Goal: Book appointment/travel/reservation

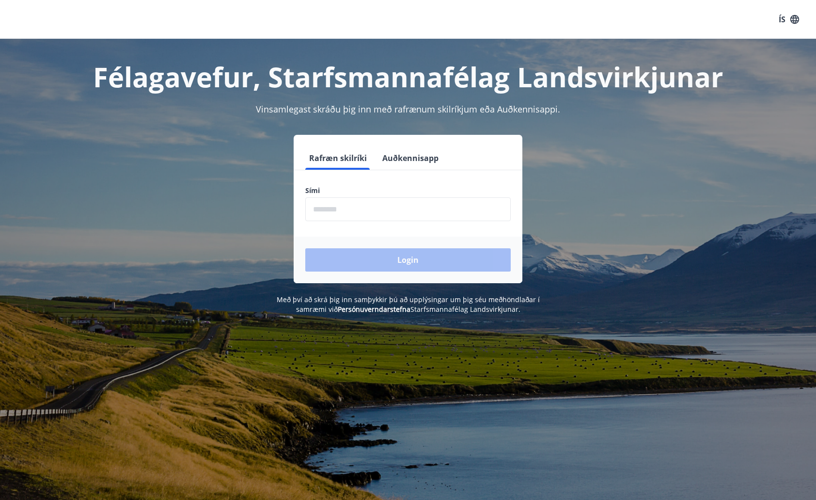
click at [375, 214] on input "phone" at bounding box center [407, 209] width 205 height 24
type input "********"
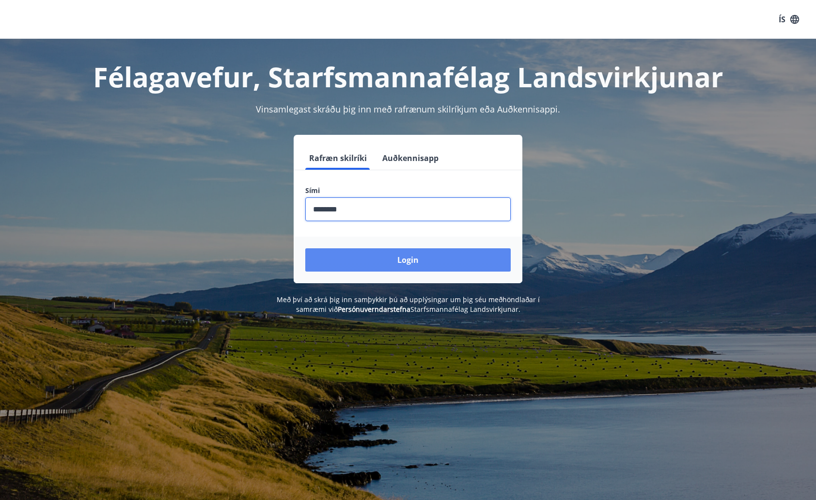
click at [391, 256] on button "Login" at bounding box center [407, 259] width 205 height 23
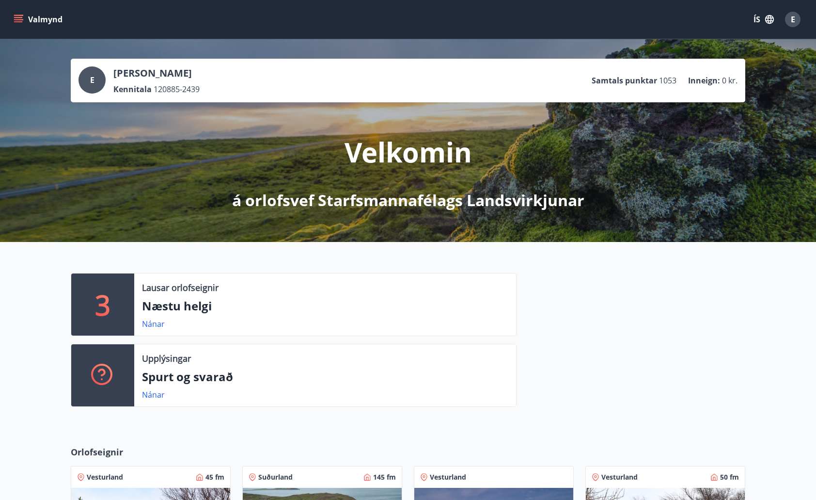
click at [20, 16] on icon "menu" at bounding box center [19, 20] width 10 height 10
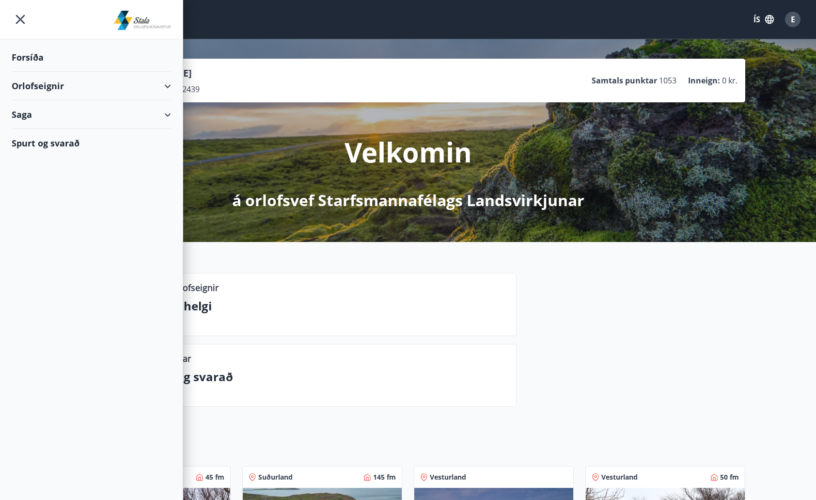
click at [51, 86] on div "Orlofseignir" at bounding box center [91, 86] width 159 height 29
click at [48, 130] on div "Bókunardagatal" at bounding box center [91, 131] width 144 height 20
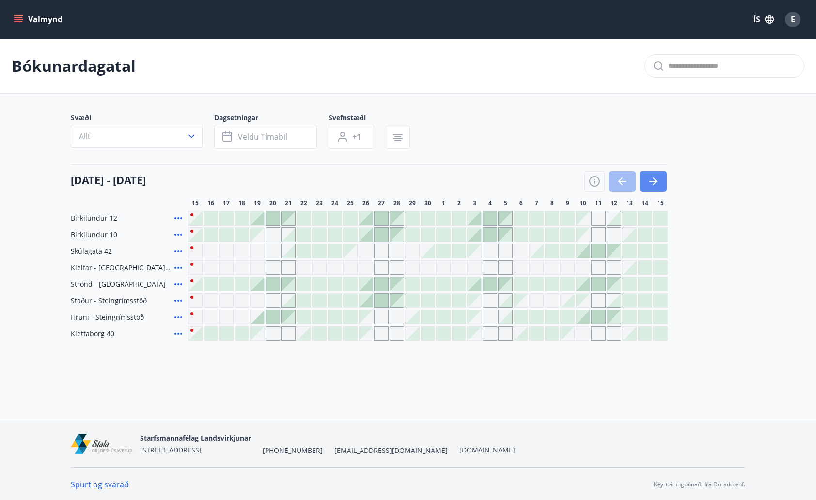
click at [657, 186] on icon "button" at bounding box center [653, 181] width 12 height 12
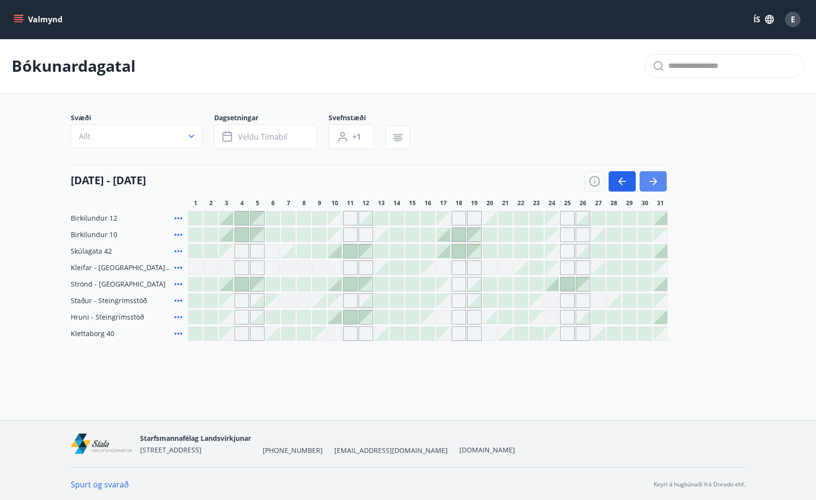
click at [655, 186] on icon "button" at bounding box center [653, 181] width 12 height 12
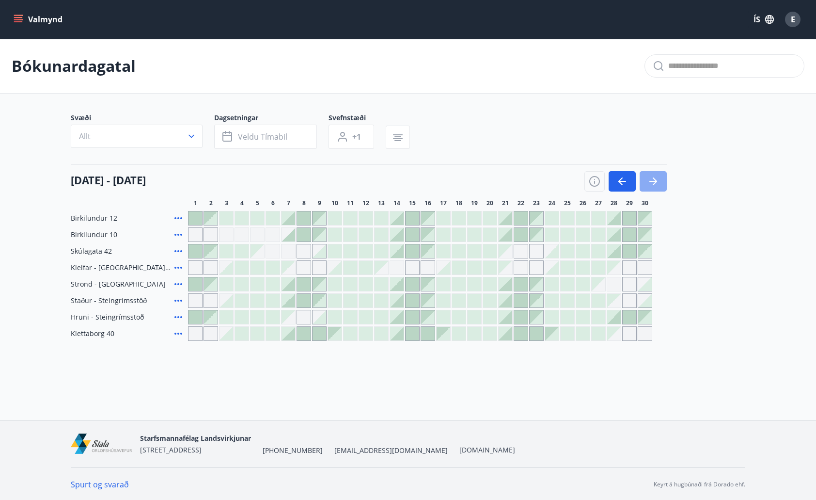
click at [655, 183] on icon "button" at bounding box center [655, 181] width 4 height 8
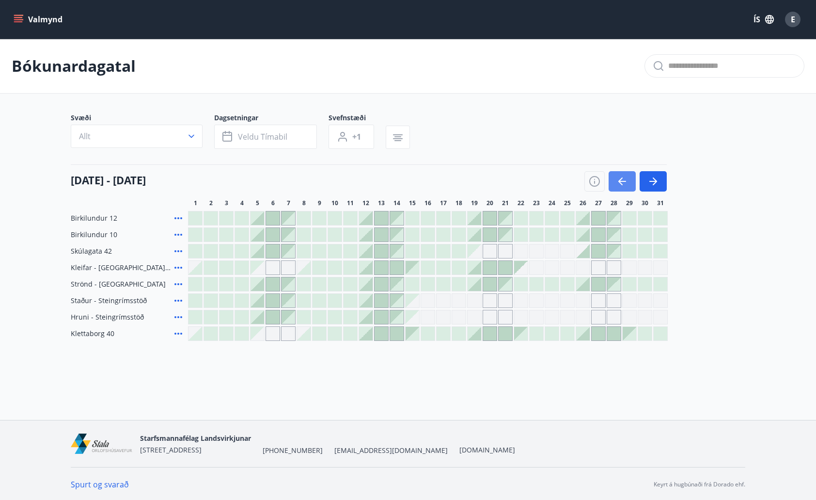
click at [623, 182] on icon "button" at bounding box center [622, 181] width 8 height 1
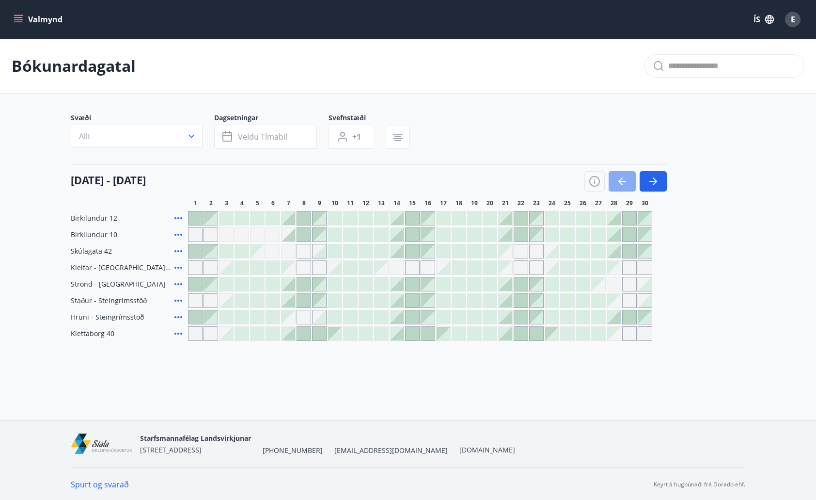
click at [623, 182] on icon "button" at bounding box center [622, 181] width 8 height 1
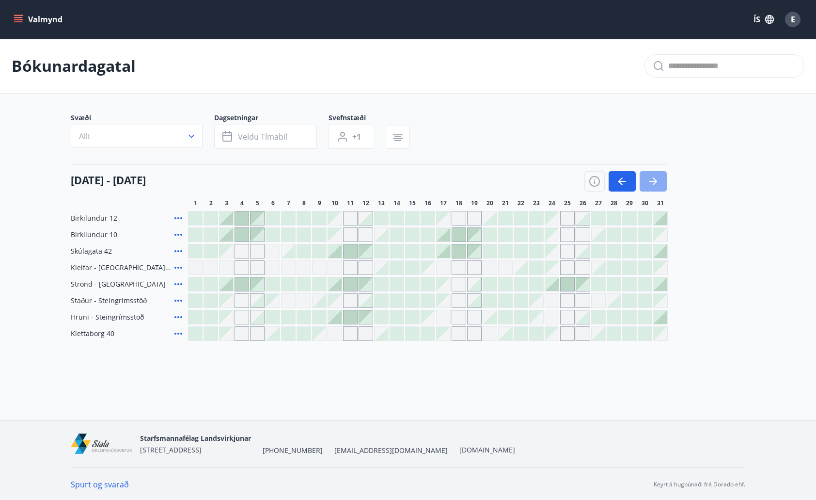
click at [648, 178] on icon "button" at bounding box center [653, 181] width 12 height 12
